Goal: Navigation & Orientation: Find specific page/section

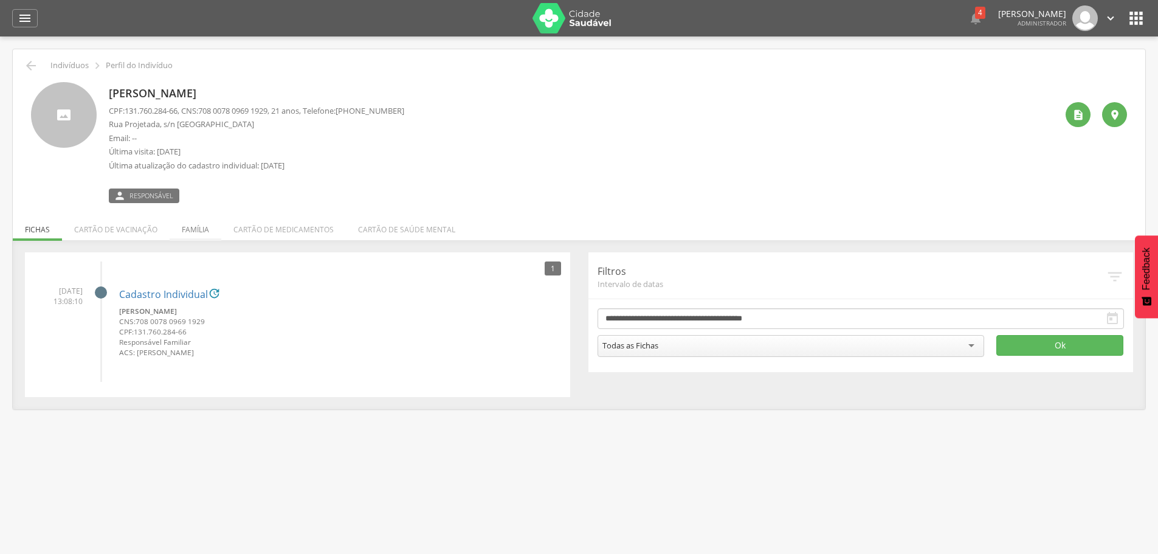
click at [202, 235] on li "Família" at bounding box center [196, 226] width 52 height 29
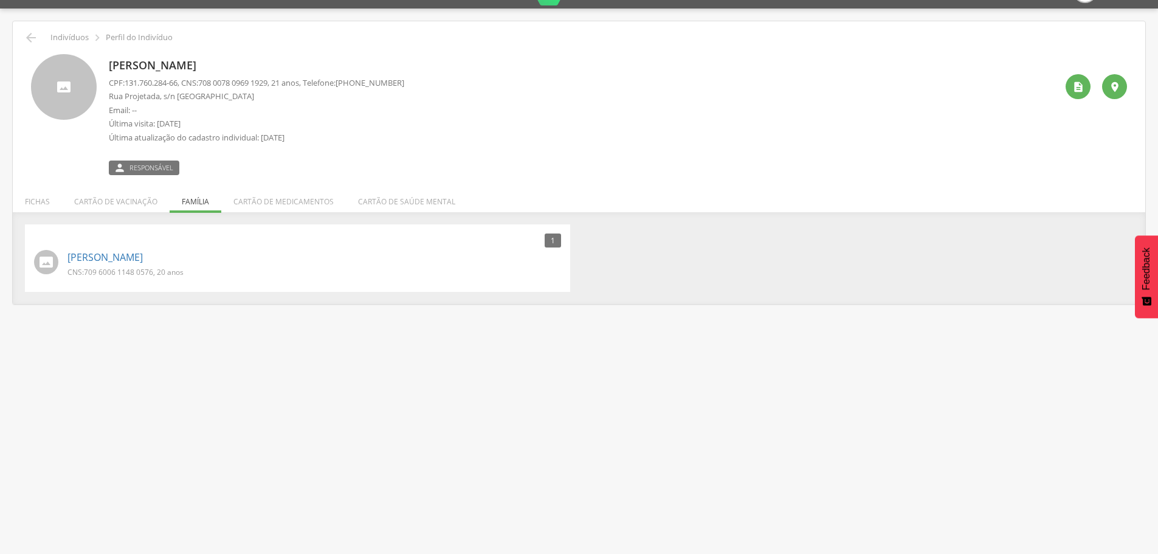
scroll to position [36, 0]
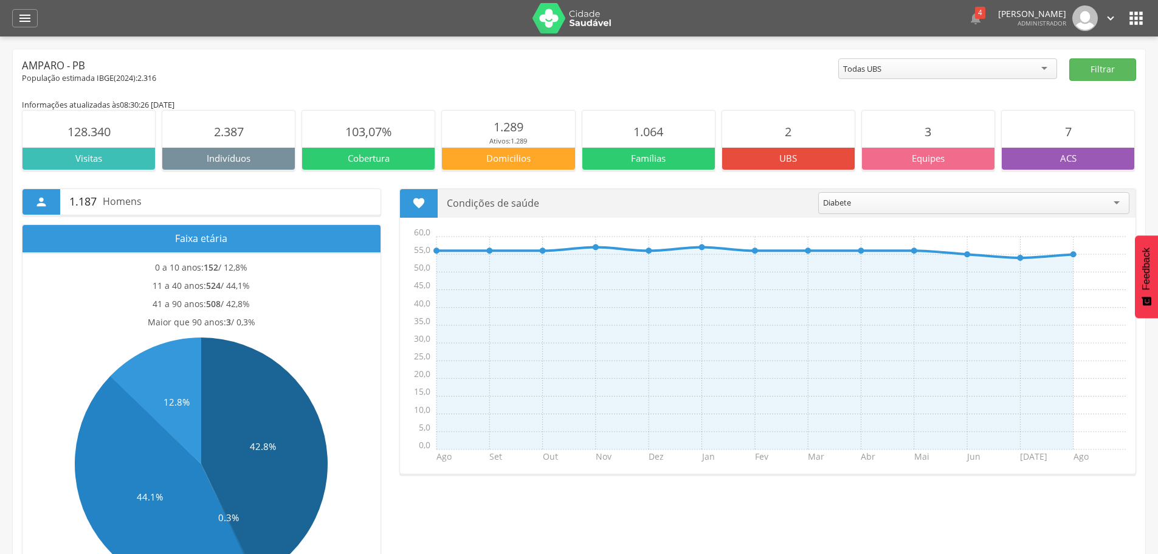
click at [1147, 22] on header " Dashboard Supervisão Produtividade Mapa da cidade Mapa de cobertura Ranking A…" at bounding box center [579, 18] width 1158 height 36
click at [1141, 22] on icon "" at bounding box center [1136, 18] width 19 height 19
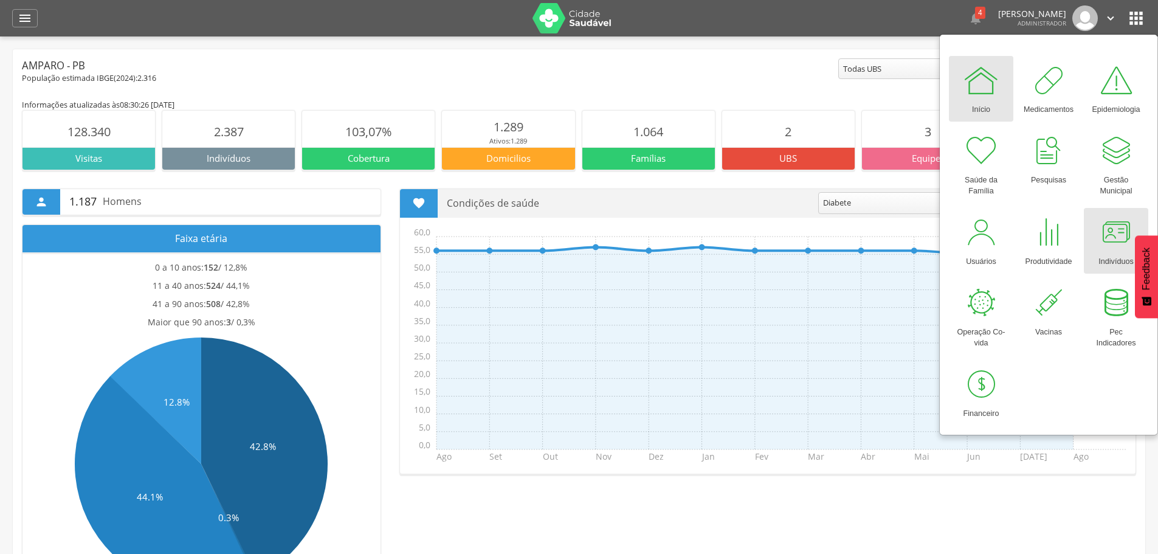
click at [1122, 235] on div at bounding box center [1116, 232] width 36 height 36
